Goal: Task Accomplishment & Management: Manage account settings

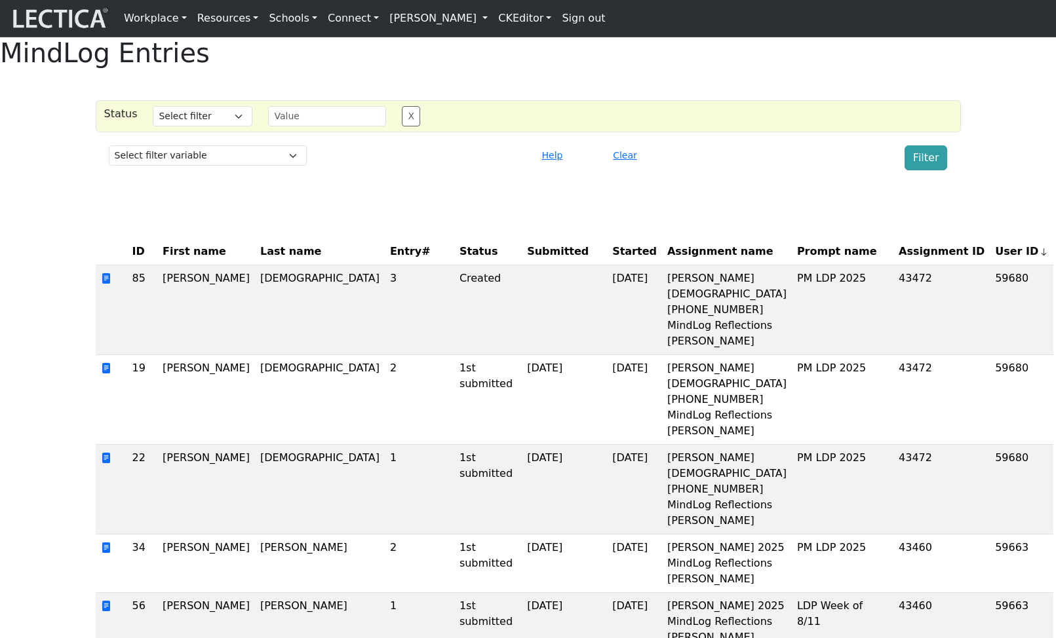
click at [771, 69] on div "MindLog Entries" at bounding box center [528, 52] width 1056 height 31
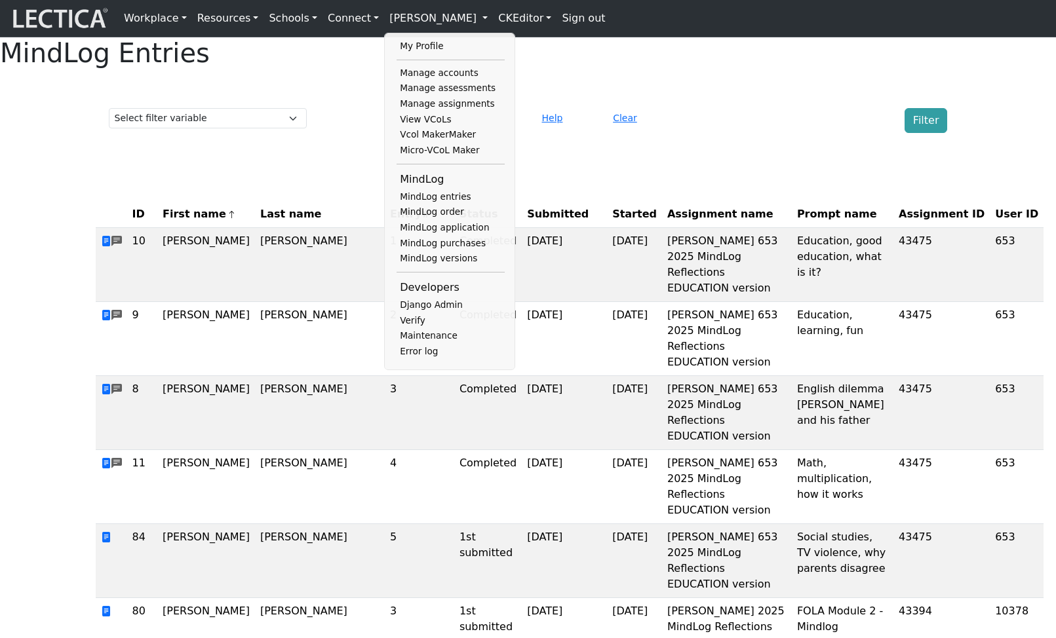
click at [431, 77] on link "Manage accounts" at bounding box center [451, 74] width 108 height 16
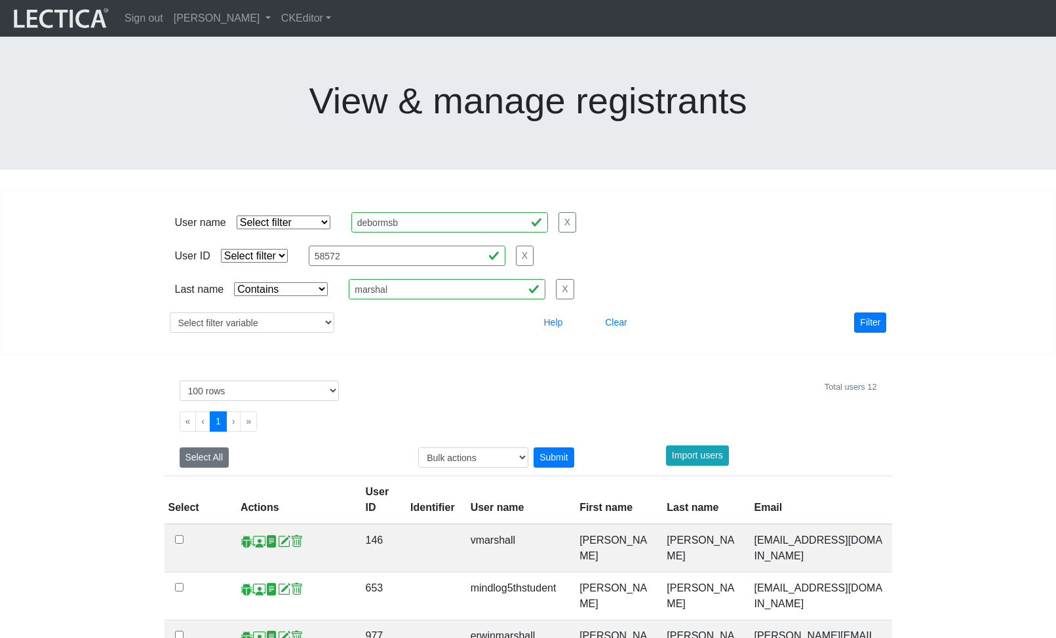
select select "icontains"
select select "100"
click at [286, 313] on select "Select filter variable User ID User name First name Last name Email Impersonate…" at bounding box center [252, 323] width 165 height 20
select select "first_name"
click at [170, 313] on select "Select filter variable User ID User name First name Last name Email Impersonate…" at bounding box center [252, 323] width 165 height 20
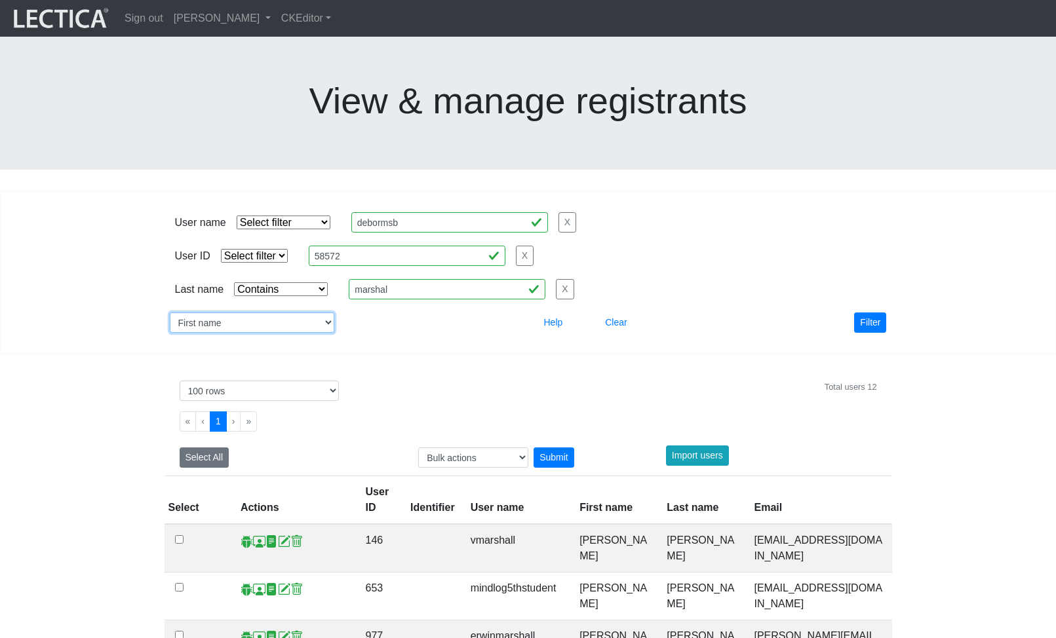
select select
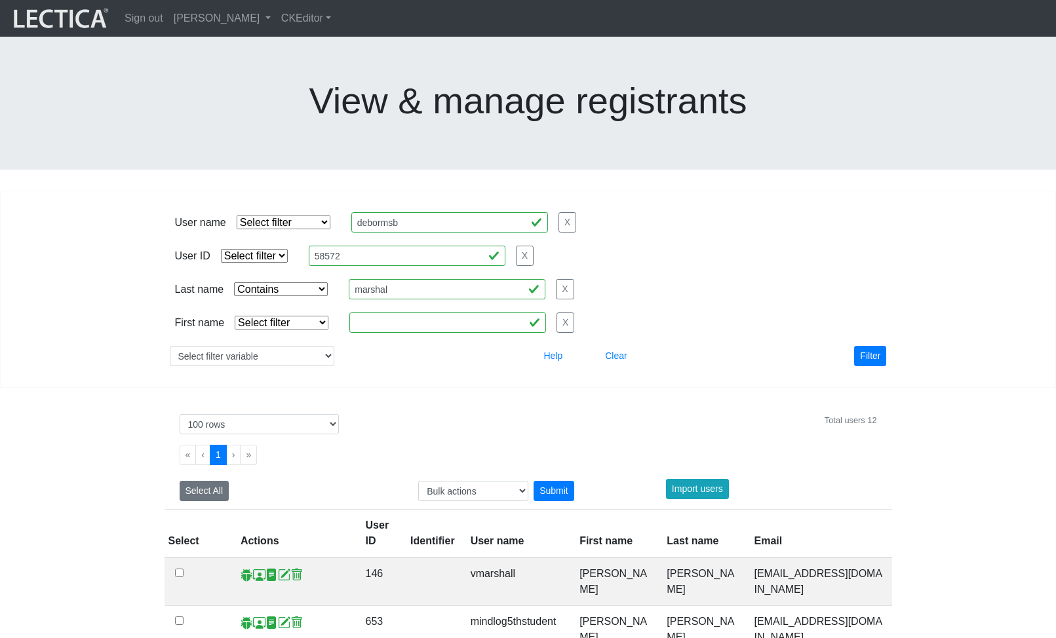
click at [288, 316] on select "Select filter Equals Does not equal Contains Does not contain Starts with Ends …" at bounding box center [282, 323] width 94 height 14
select select "iexact"
click at [235, 316] on select "Select filter Equals Does not equal Contains Does not contain Starts with Ends …" at bounding box center [282, 323] width 94 height 14
click at [395, 313] on input "text" at bounding box center [447, 323] width 197 height 20
type input "[PERSON_NAME]"
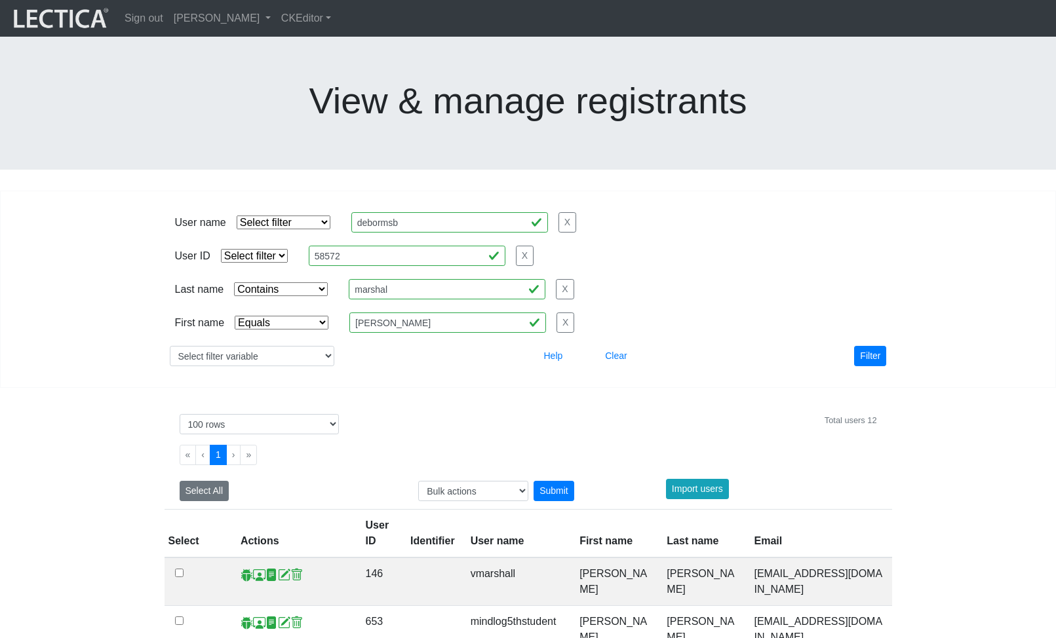
click at [303, 282] on select "Select filter Equals Does not equal Contains Does not contain Starts with Ends …" at bounding box center [281, 289] width 94 height 14
select select
click at [234, 282] on select "Select filter Equals Does not equal Contains Does not contain Starts with Ends …" at bounding box center [281, 289] width 94 height 14
click at [865, 346] on button "Filter" at bounding box center [870, 356] width 32 height 20
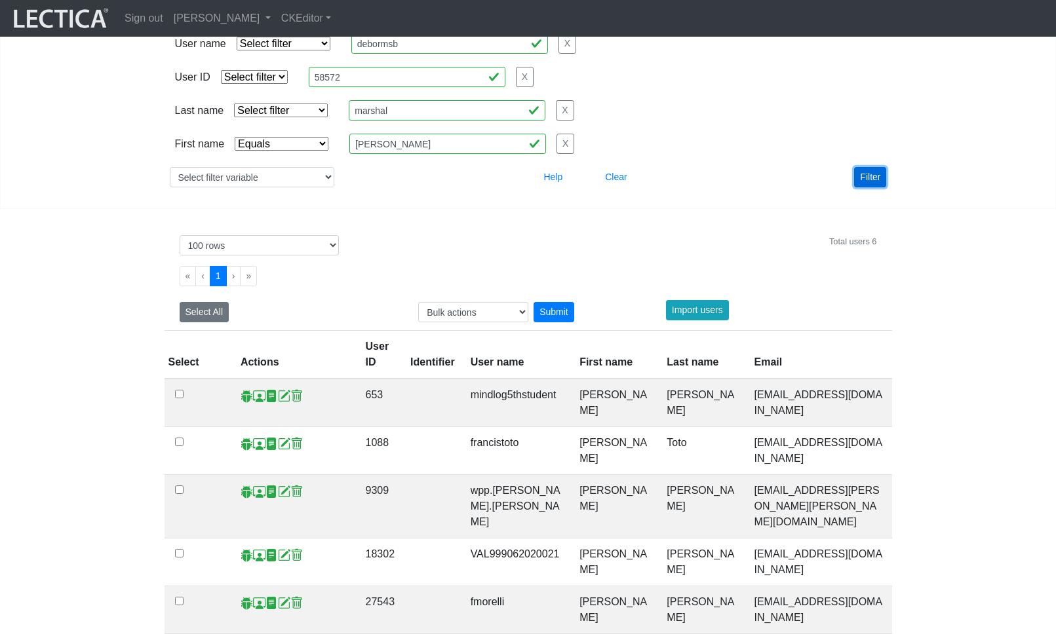
scroll to position [195, 0]
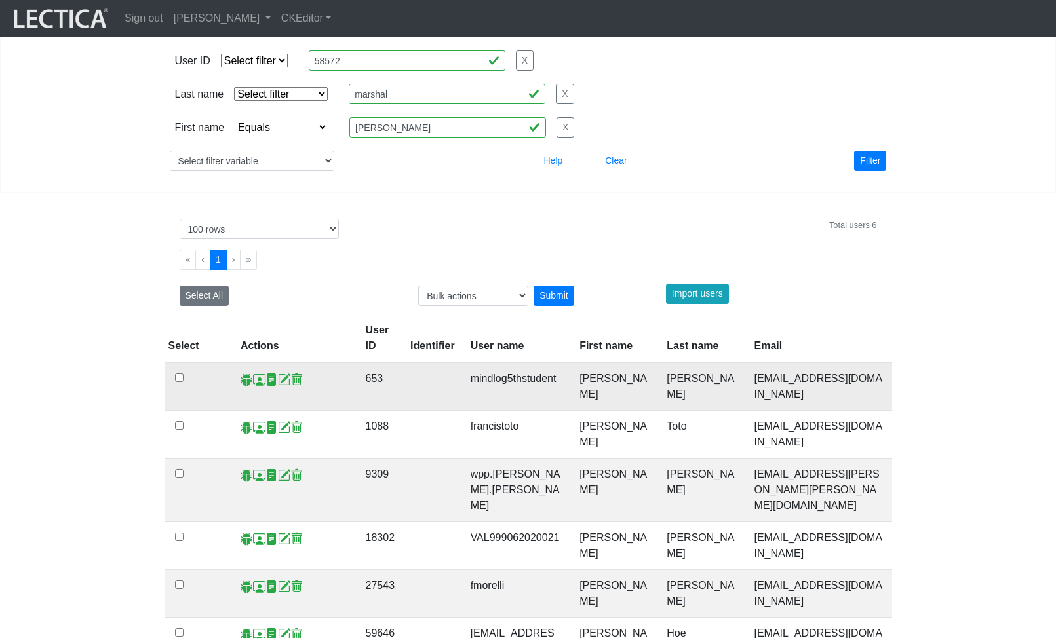
click at [257, 373] on span at bounding box center [259, 380] width 12 height 14
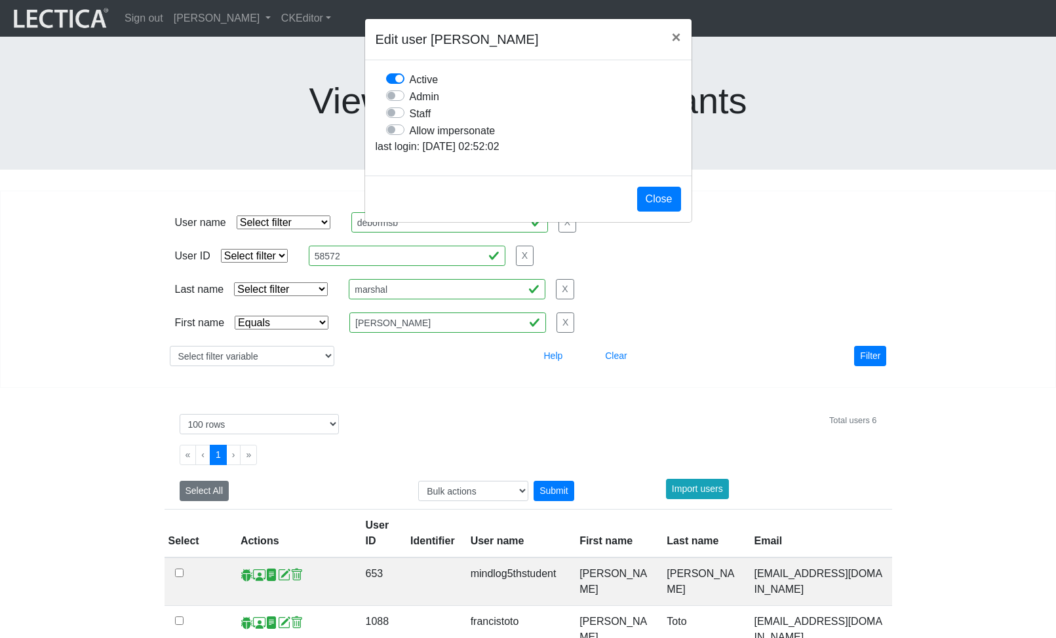
click at [410, 139] on label "Allow impersonate" at bounding box center [453, 130] width 86 height 17
click at [397, 135] on input "Allow impersonate" at bounding box center [391, 128] width 10 height 13
checkbox input "true"
click at [657, 212] on button "Close" at bounding box center [659, 199] width 44 height 25
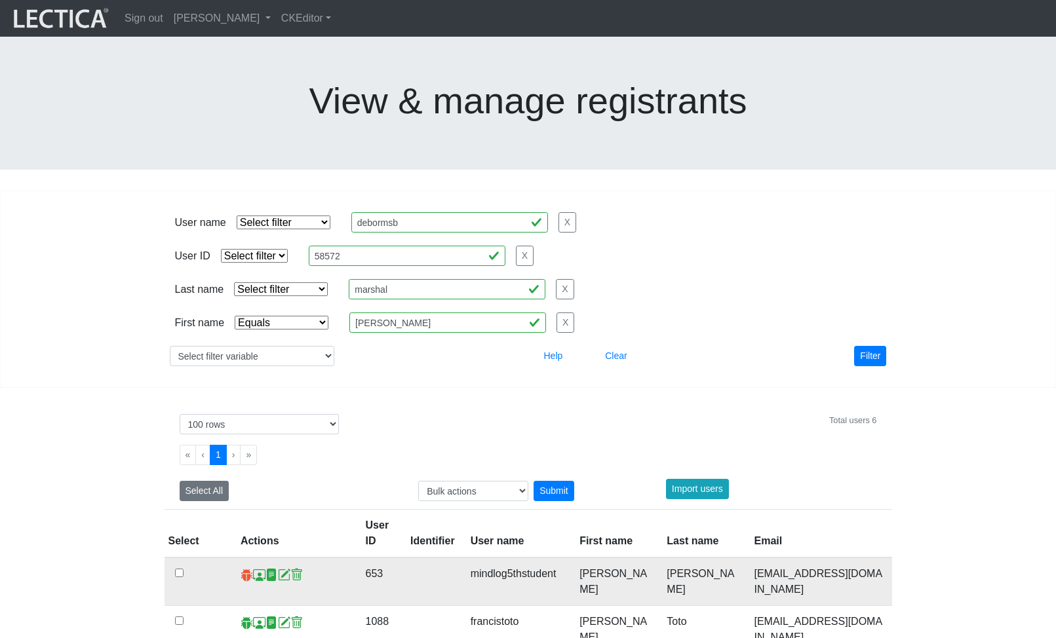
click at [241, 568] on span at bounding box center [247, 575] width 12 height 14
